Goal: Find specific page/section: Find specific page/section

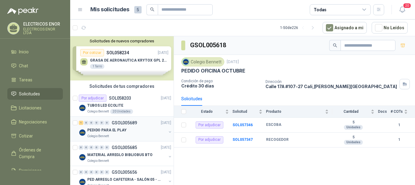
click at [125, 125] on p "GSOL005689" at bounding box center [124, 123] width 25 height 4
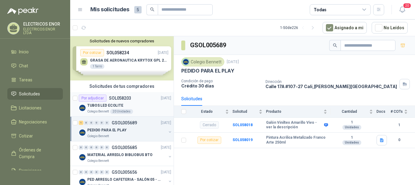
click at [139, 108] on div "TUBOS LED ECOLITE" at bounding box center [129, 105] width 84 height 7
